Goal: Find specific page/section: Find specific page/section

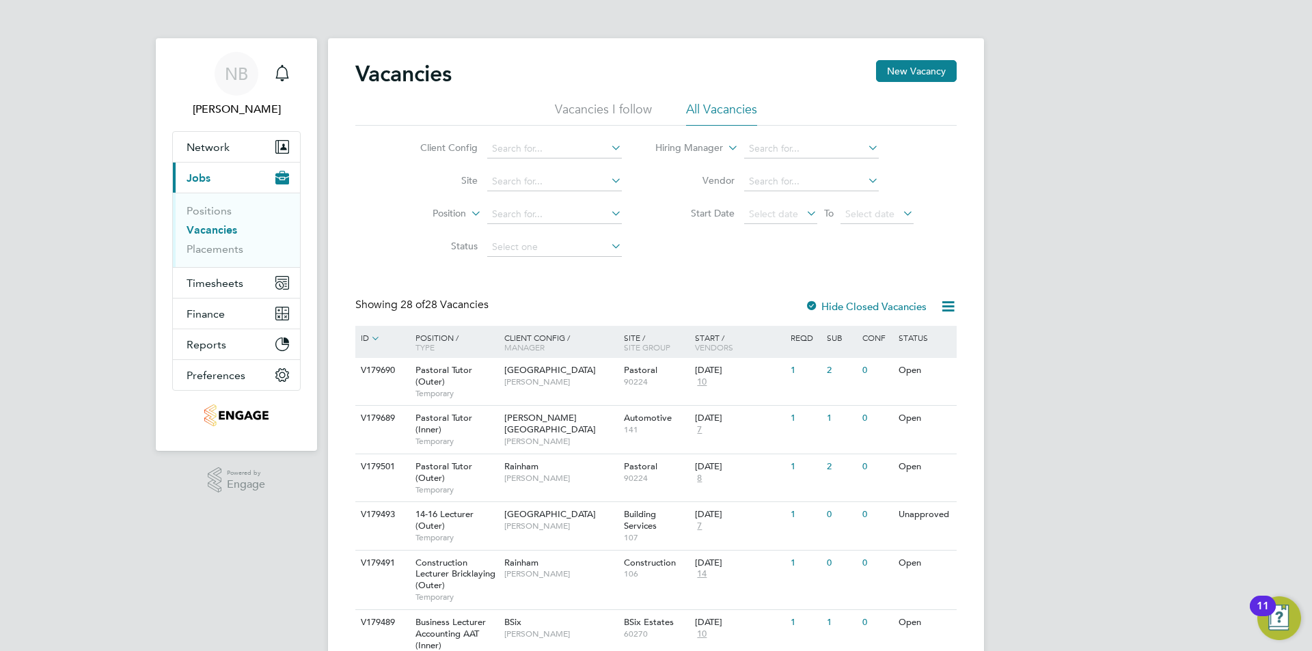
click at [946, 310] on icon at bounding box center [948, 306] width 17 height 17
click at [708, 257] on div "Client Config Site Position Status Hiring Manager Vendor Start Date Select date…" at bounding box center [656, 195] width 602 height 138
click at [835, 306] on label "Hide Closed Vacancies" at bounding box center [866, 306] width 122 height 13
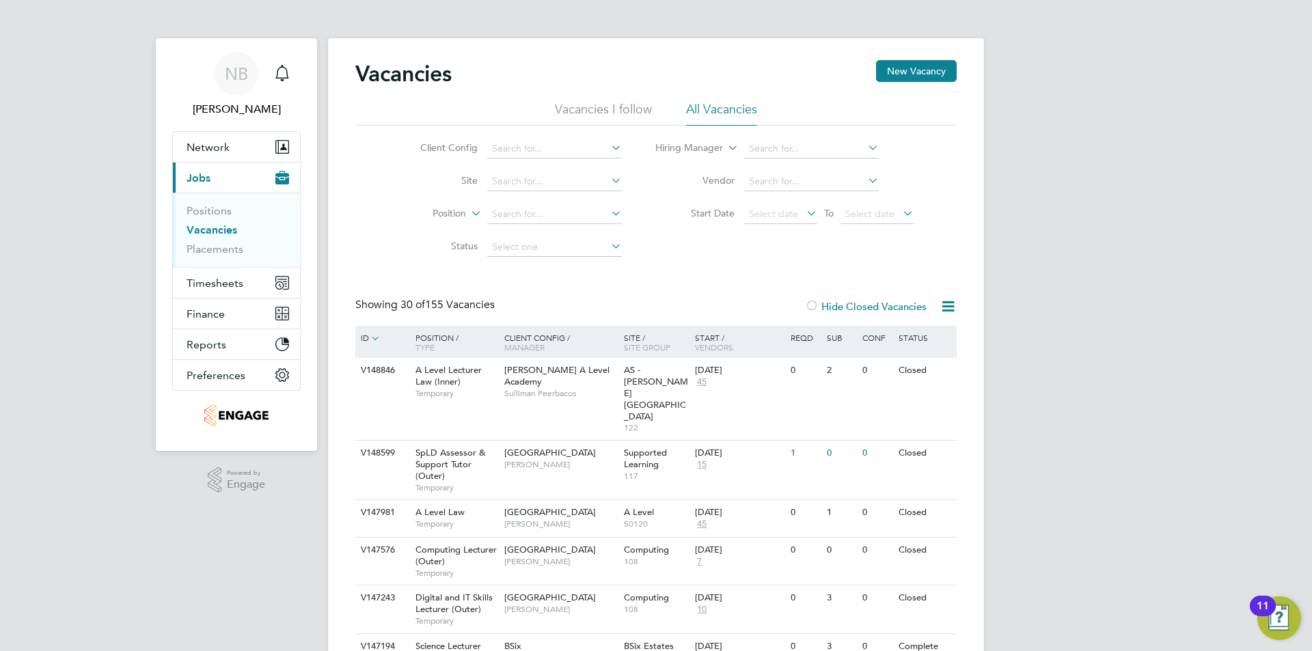
click at [835, 306] on label "Hide Closed Vacancies" at bounding box center [866, 306] width 122 height 13
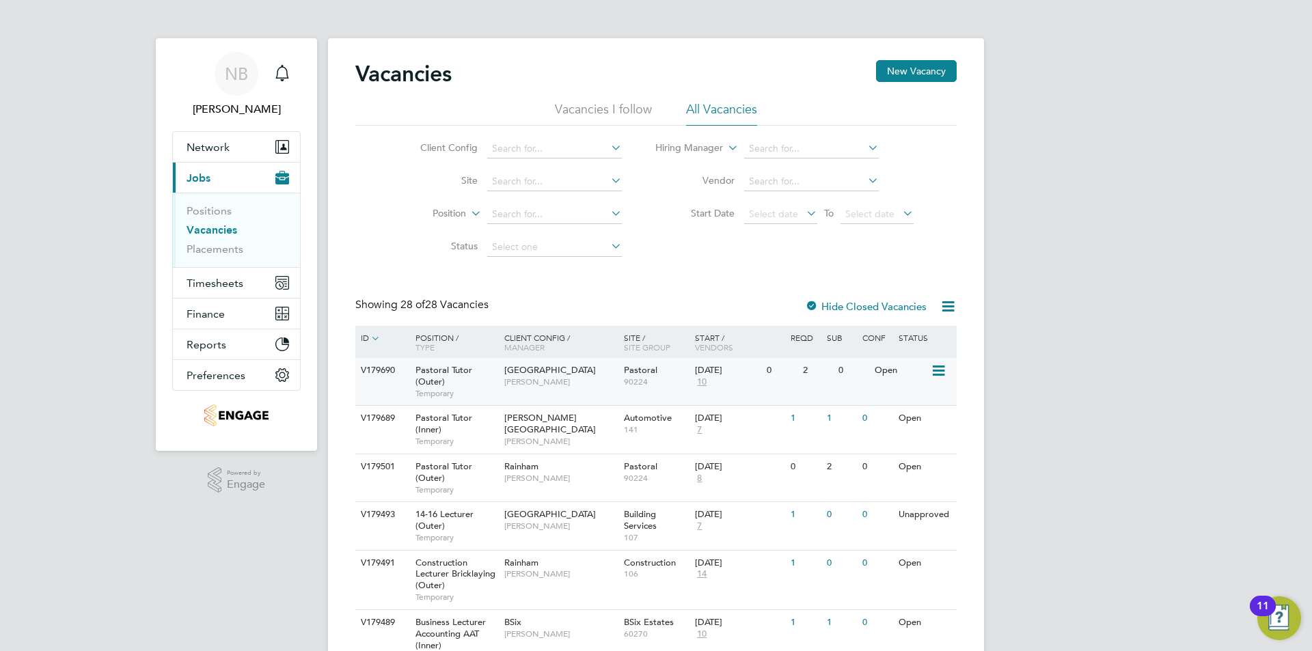
click at [428, 375] on span "Pastoral Tutor (Outer)" at bounding box center [444, 375] width 57 height 23
